Goal: Information Seeking & Learning: Understand process/instructions

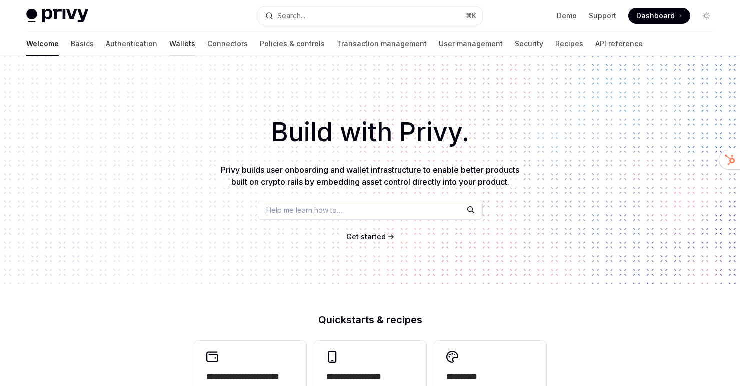
click at [169, 49] on link "Wallets" at bounding box center [182, 44] width 26 height 24
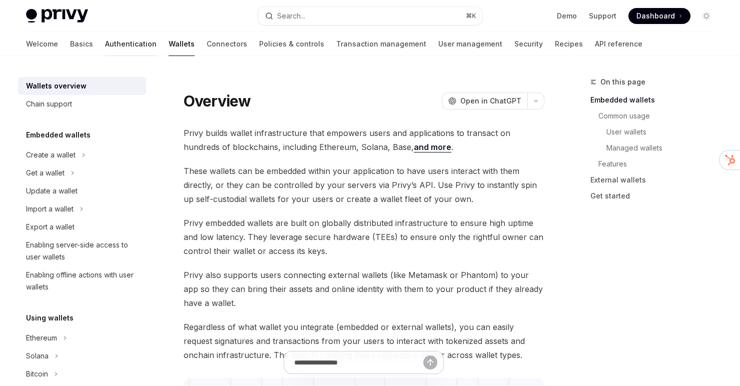
click at [105, 44] on link "Authentication" at bounding box center [131, 44] width 52 height 24
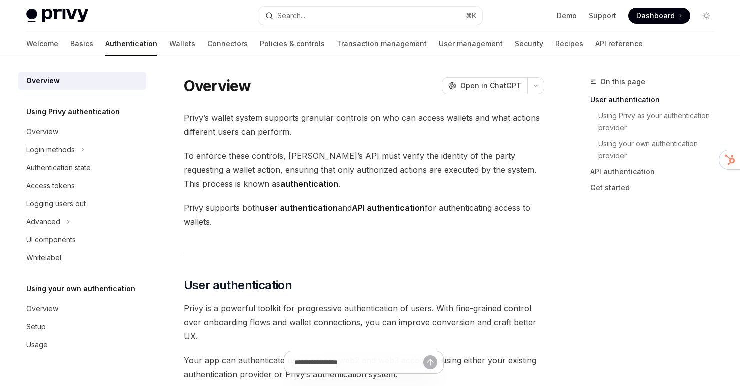
click at [149, 44] on div "Welcome Basics Authentication Wallets Connectors Policies & controls Transactio…" at bounding box center [334, 44] width 617 height 24
click at [207, 45] on link "Connectors" at bounding box center [227, 44] width 41 height 24
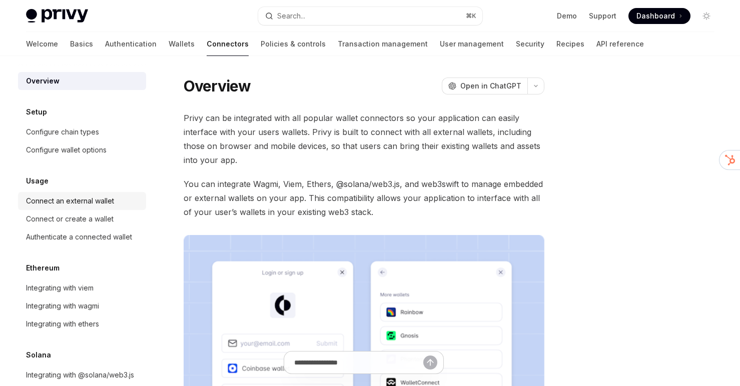
click at [68, 202] on div "Connect an external wallet" at bounding box center [70, 201] width 88 height 12
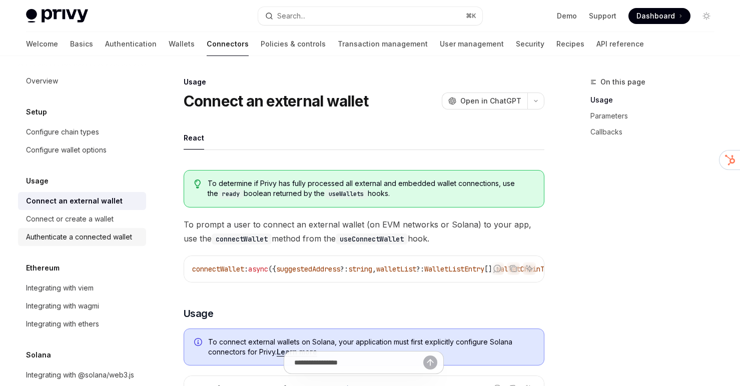
click at [123, 239] on div "Authenticate a connected wallet" at bounding box center [79, 237] width 106 height 12
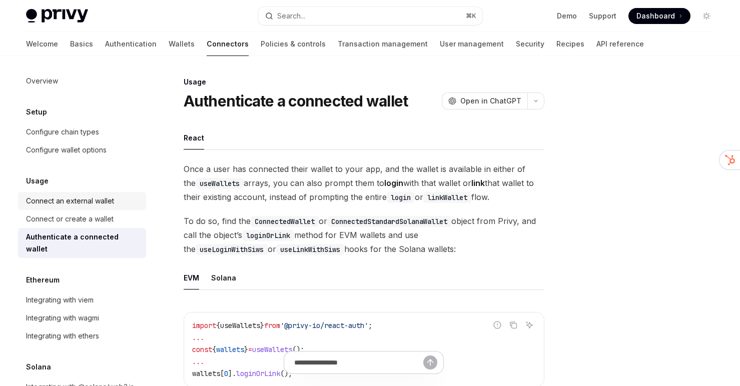
click at [92, 195] on div "Connect an external wallet" at bounding box center [70, 201] width 88 height 12
type textarea "*"
